Goal: Information Seeking & Learning: Learn about a topic

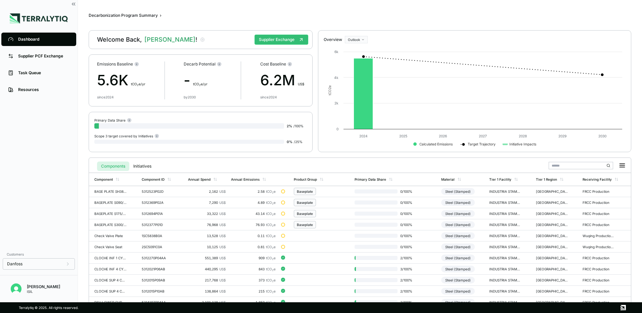
scroll to position [34, 0]
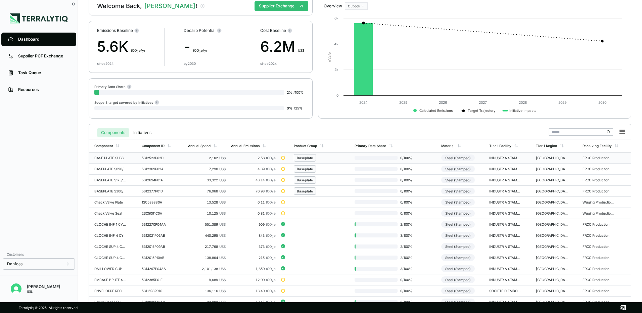
click at [107, 158] on div "BASE PLATE SH380-300-240-180-S185" at bounding box center [110, 158] width 32 height 4
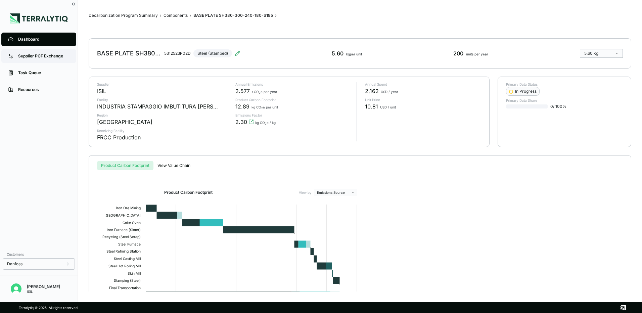
click at [31, 55] on div "Supplier PCF Exchange" at bounding box center [43, 55] width 51 height 5
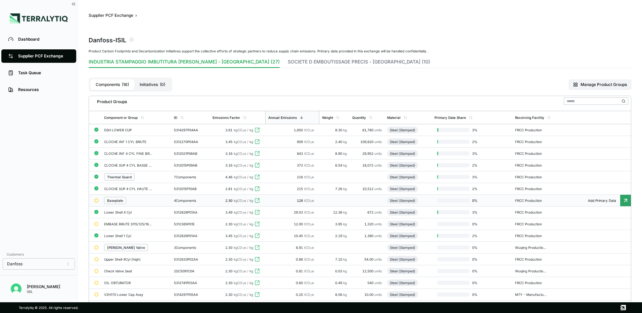
click at [135, 201] on div "Baseplate" at bounding box center [136, 200] width 65 height 7
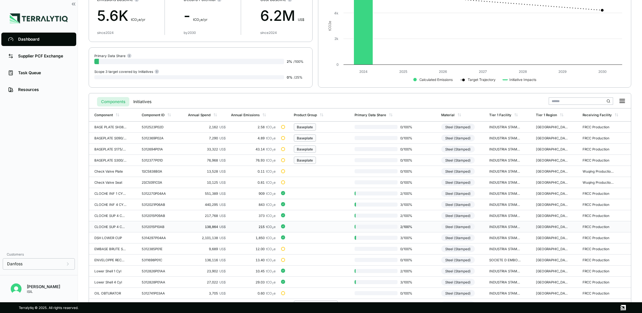
scroll to position [67, 0]
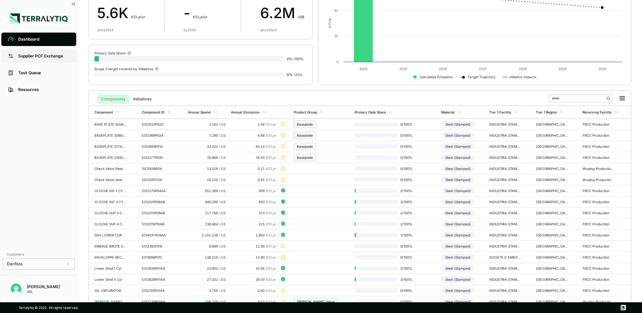
click at [38, 53] on link "Supplier PCF Exchange" at bounding box center [38, 55] width 75 height 13
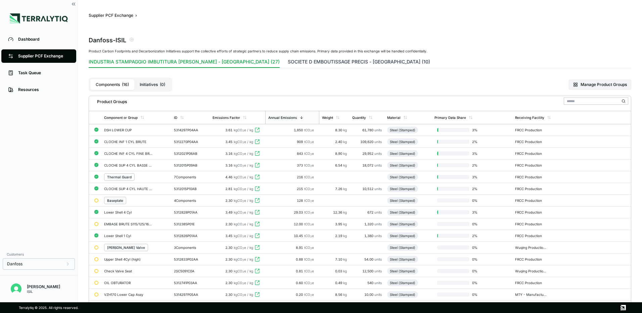
click at [288, 63] on button "SOCIETE D EMBOUTISSAGE PRECIS - [GEOGRAPHIC_DATA] (10)" at bounding box center [359, 62] width 142 height 9
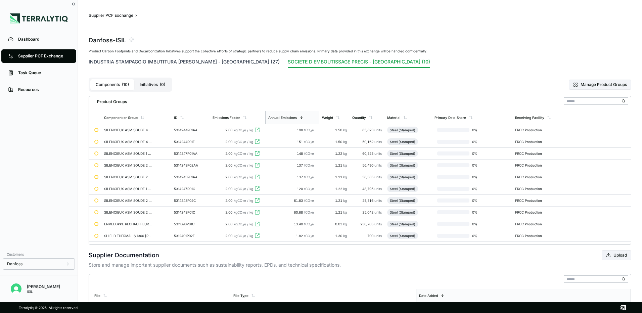
click at [175, 62] on button "INDUSTRIA STAMPAGGIO IMBUTITURA [PERSON_NAME] - [GEOGRAPHIC_DATA] (27)" at bounding box center [184, 62] width 191 height 9
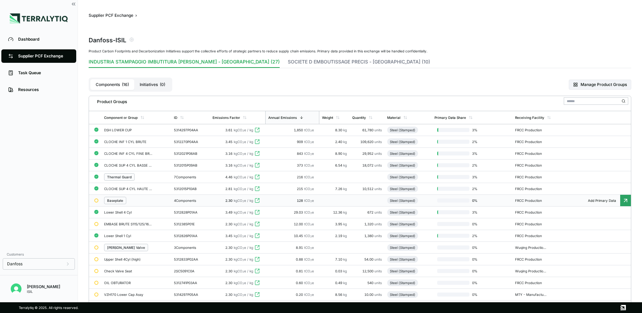
click at [120, 200] on div "Baseplate" at bounding box center [115, 200] width 16 height 4
